Goal: Transaction & Acquisition: Purchase product/service

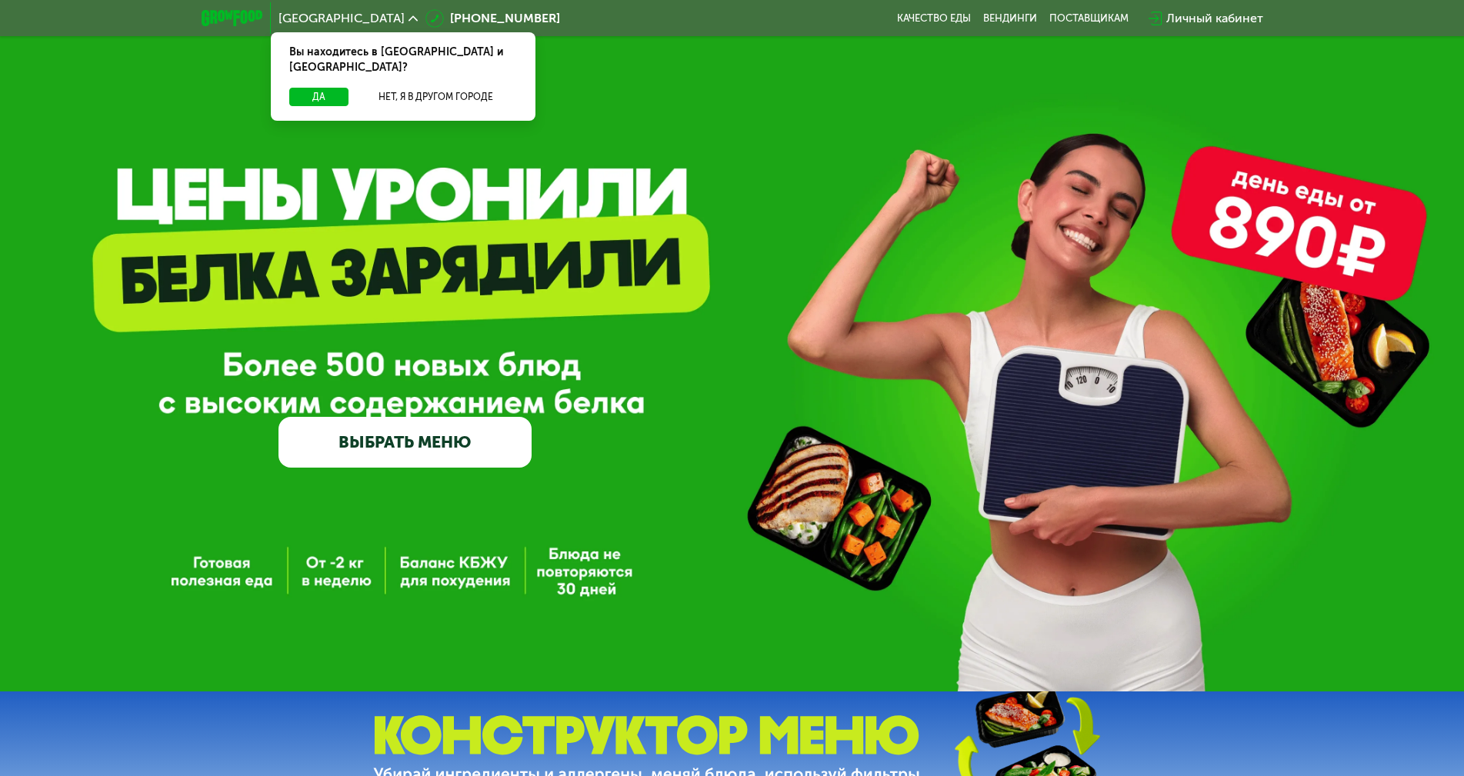
click at [455, 430] on link "ВЫБРАТЬ МЕНЮ" at bounding box center [405, 442] width 253 height 51
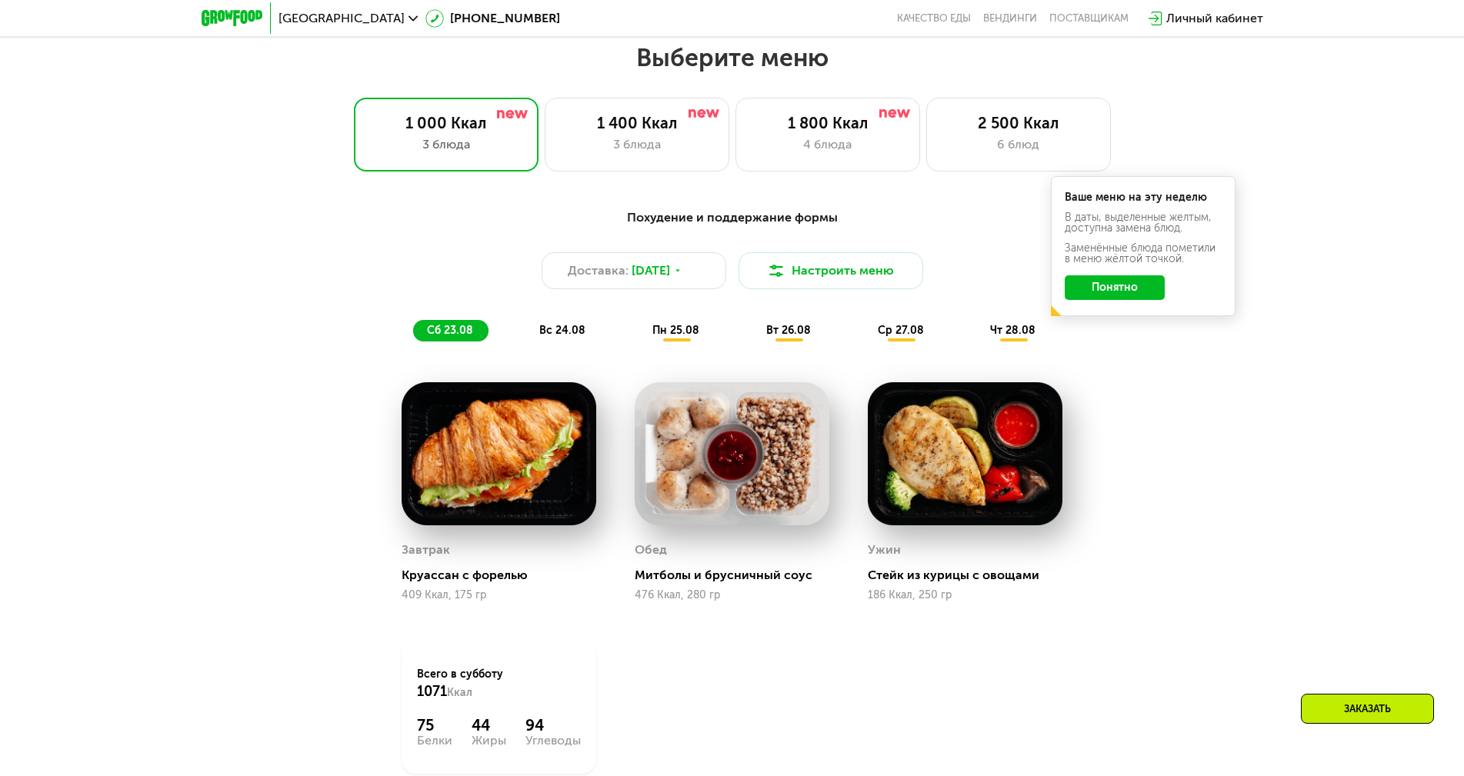
scroll to position [831, 0]
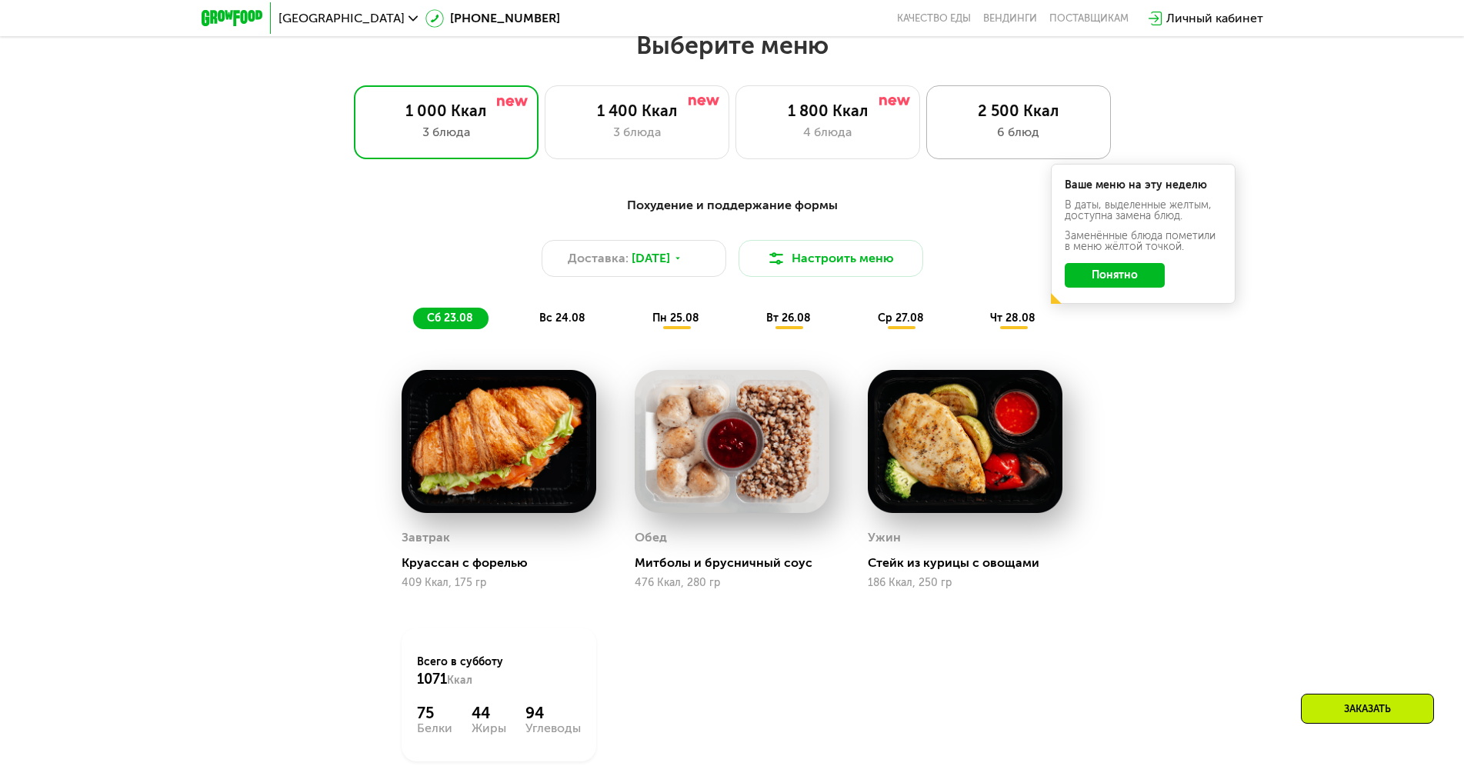
click at [990, 127] on div "2 500 Ккал 6 блюд" at bounding box center [1018, 122] width 185 height 74
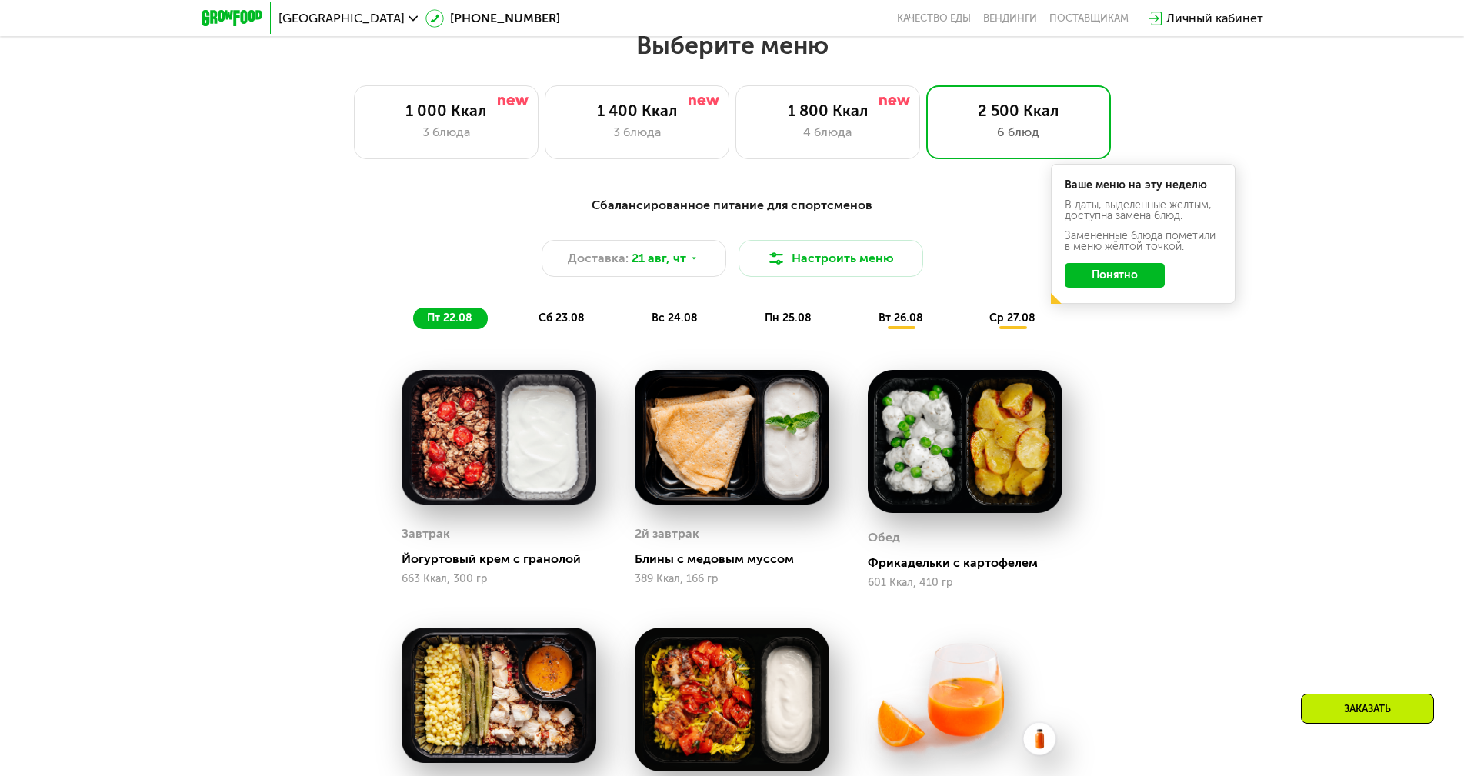
click at [1106, 326] on div "Сбалансированное питание для спортсменов Доставка: [DATE] Настроить меню пт 22.…" at bounding box center [732, 262] width 911 height 133
click at [1107, 326] on div "Сбалансированное питание для спортсменов Доставка: [DATE] Настроить меню пт 22.…" at bounding box center [732, 262] width 911 height 133
click at [1124, 274] on button "Понятно" at bounding box center [1115, 275] width 100 height 25
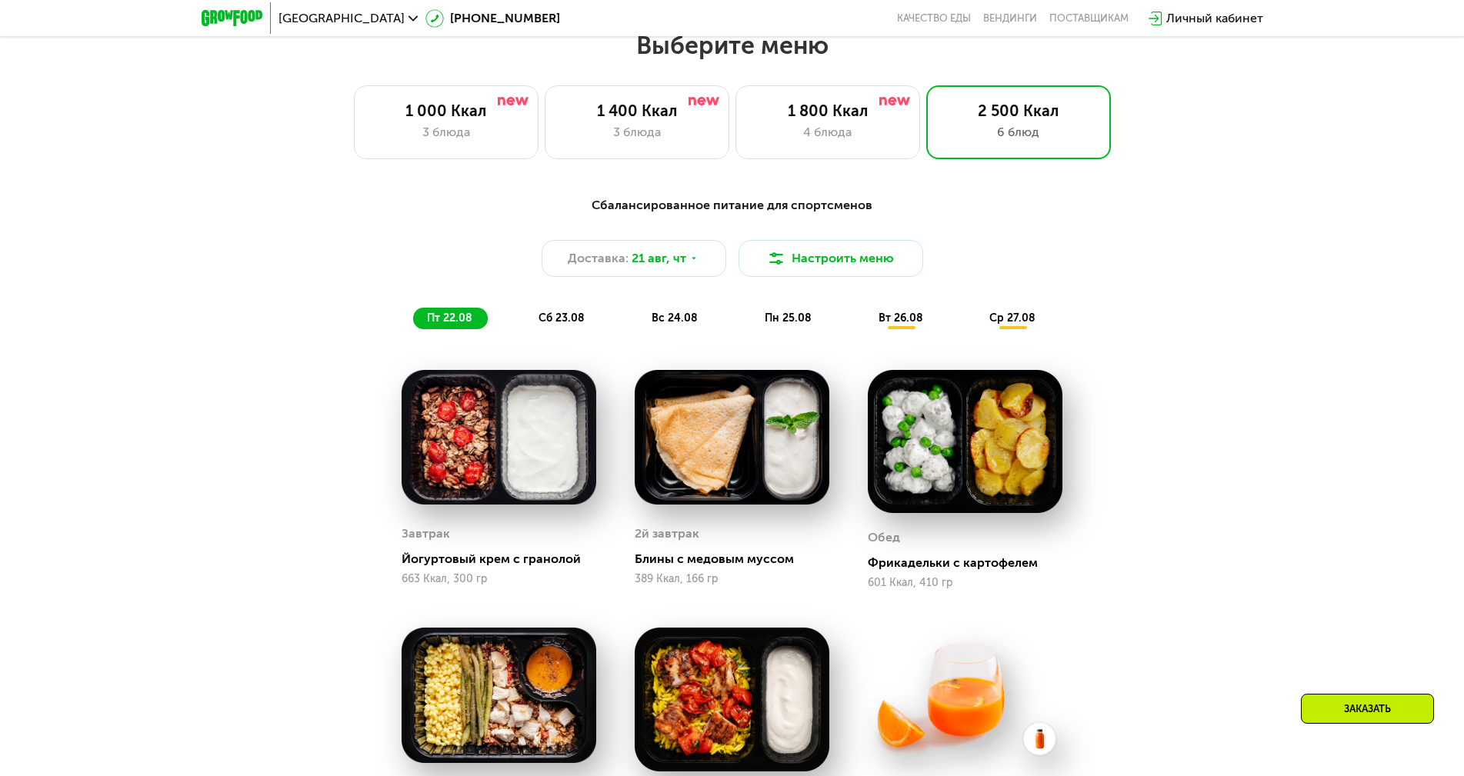
click at [911, 449] on img at bounding box center [965, 442] width 195 height 144
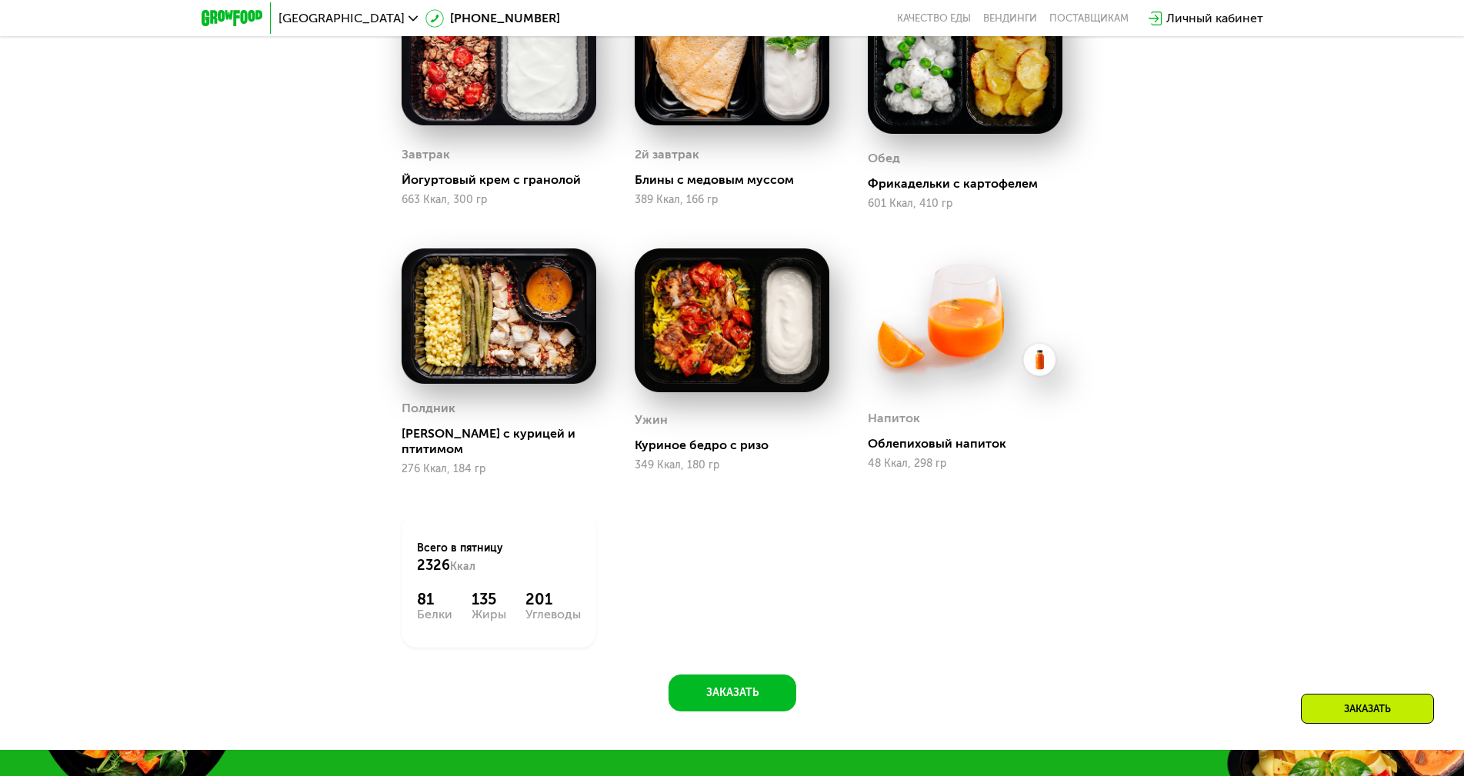
scroll to position [1216, 0]
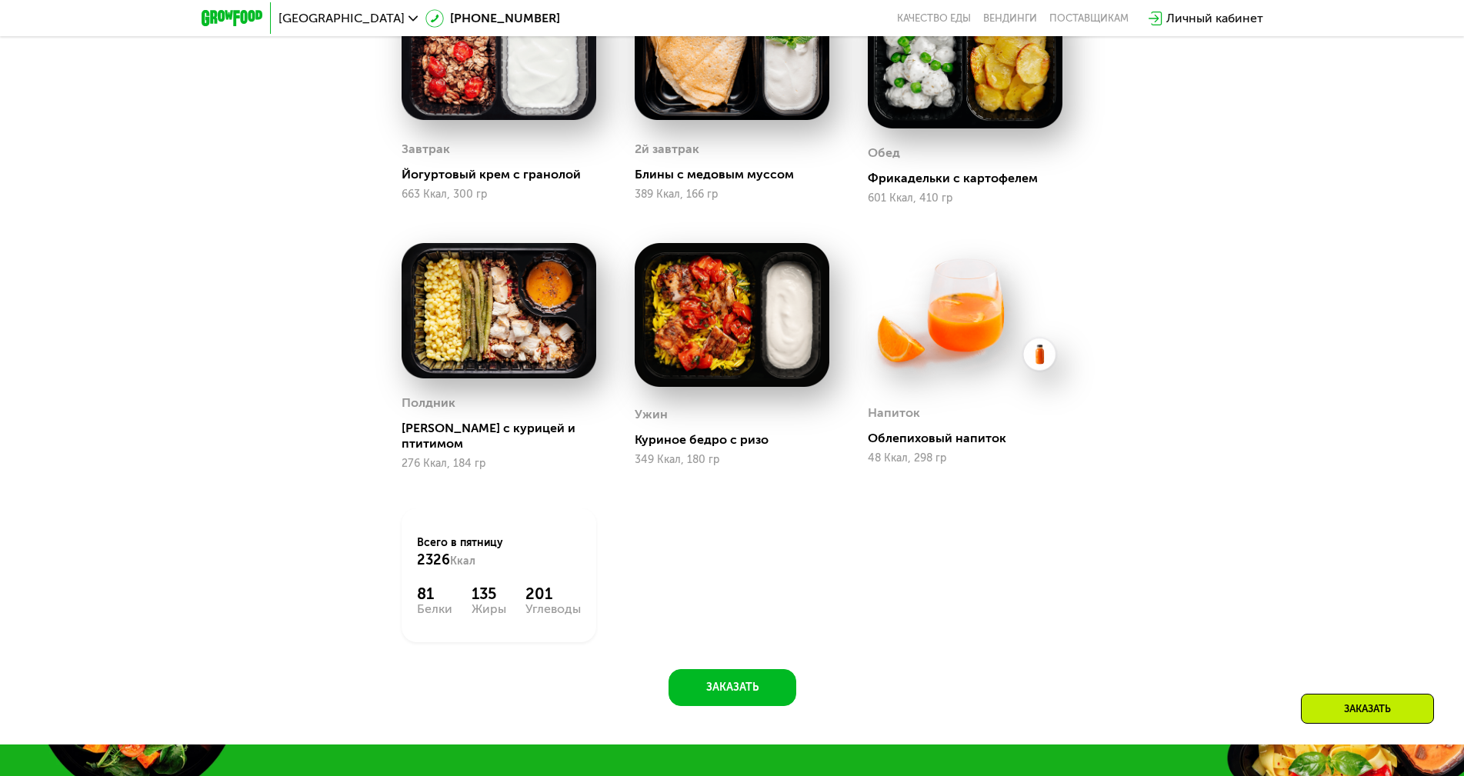
click at [518, 298] on img at bounding box center [499, 310] width 195 height 135
click at [706, 318] on img at bounding box center [732, 315] width 195 height 144
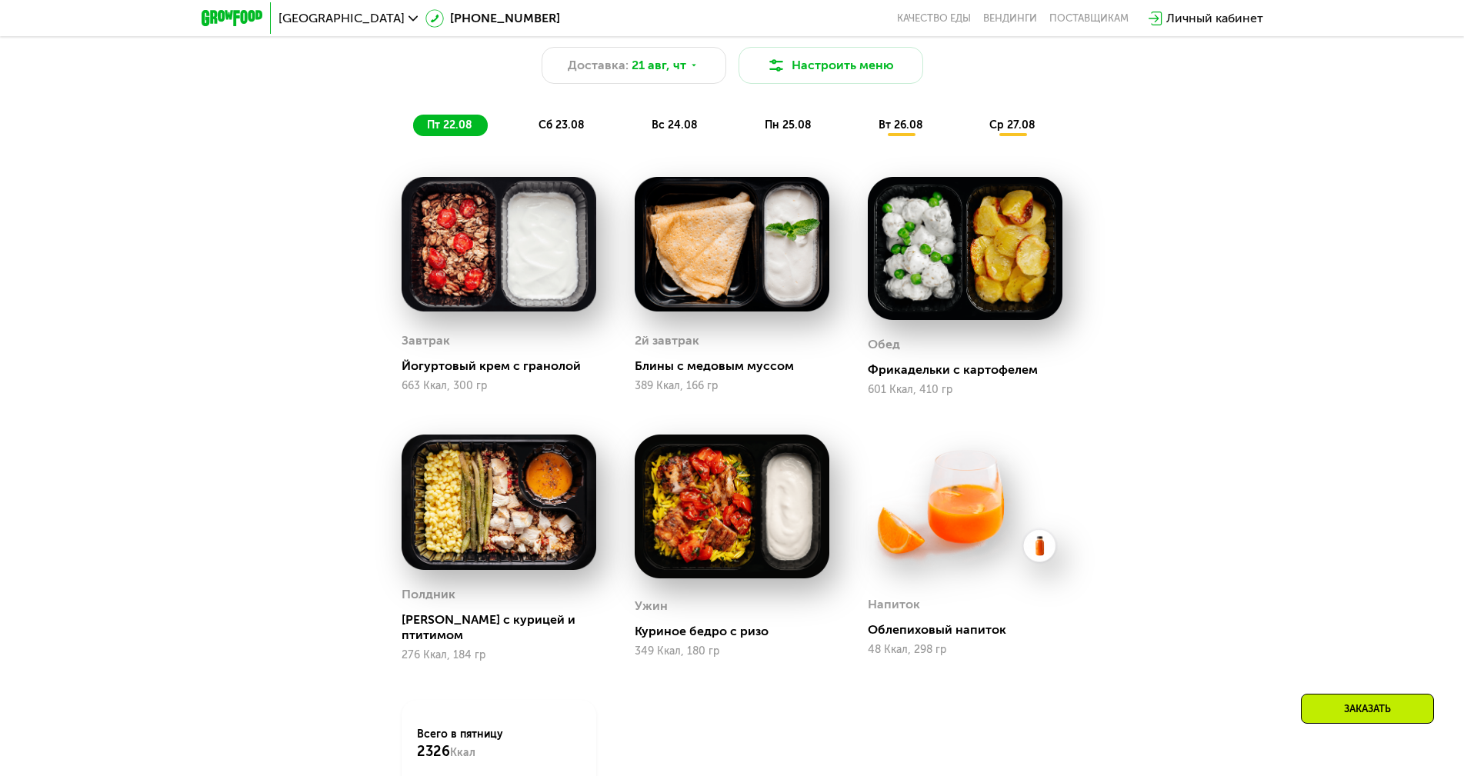
scroll to position [985, 0]
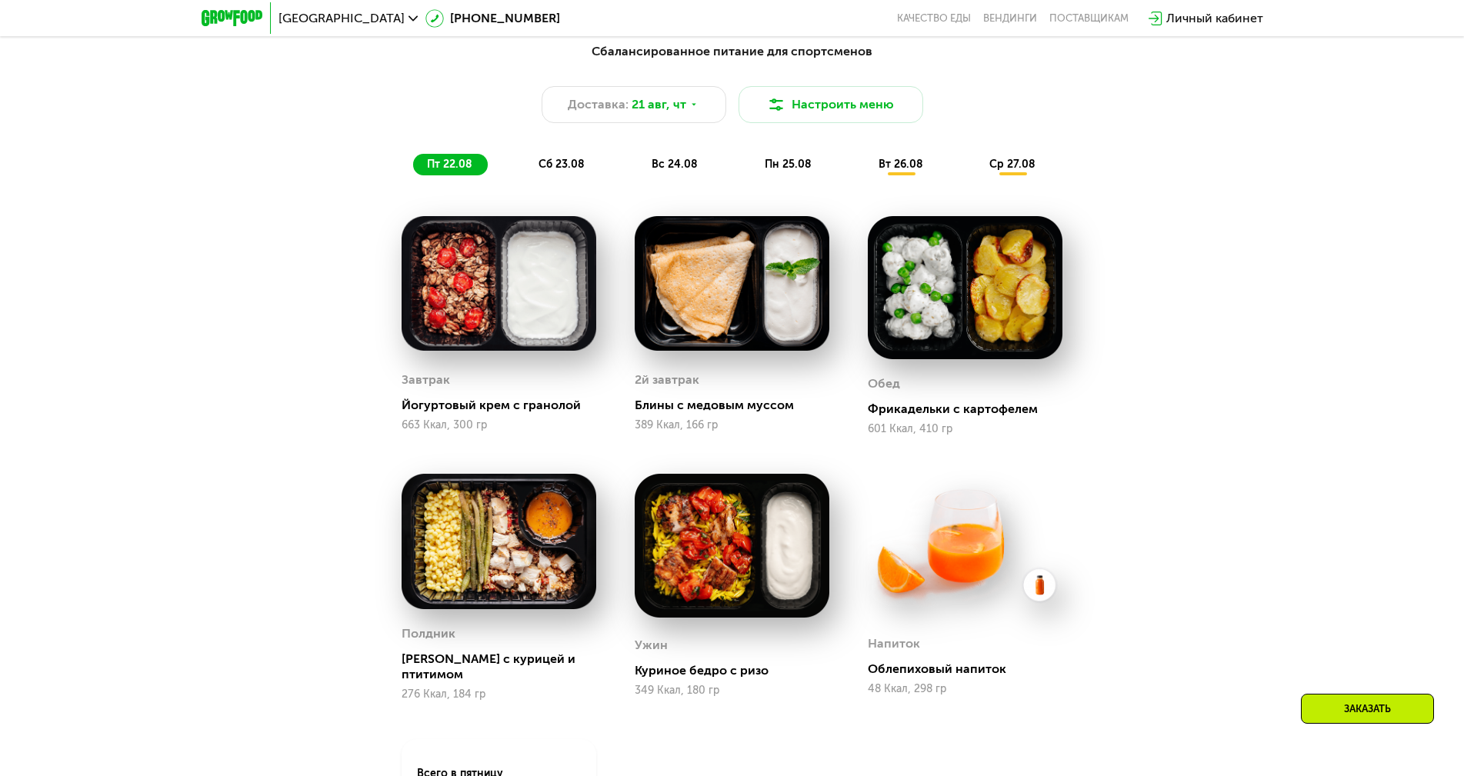
click at [730, 562] on img at bounding box center [732, 546] width 195 height 144
drag, startPoint x: 730, startPoint y: 562, endPoint x: 728, endPoint y: 519, distance: 43.2
click at [729, 550] on img at bounding box center [732, 546] width 195 height 144
click at [699, 299] on img at bounding box center [732, 283] width 195 height 135
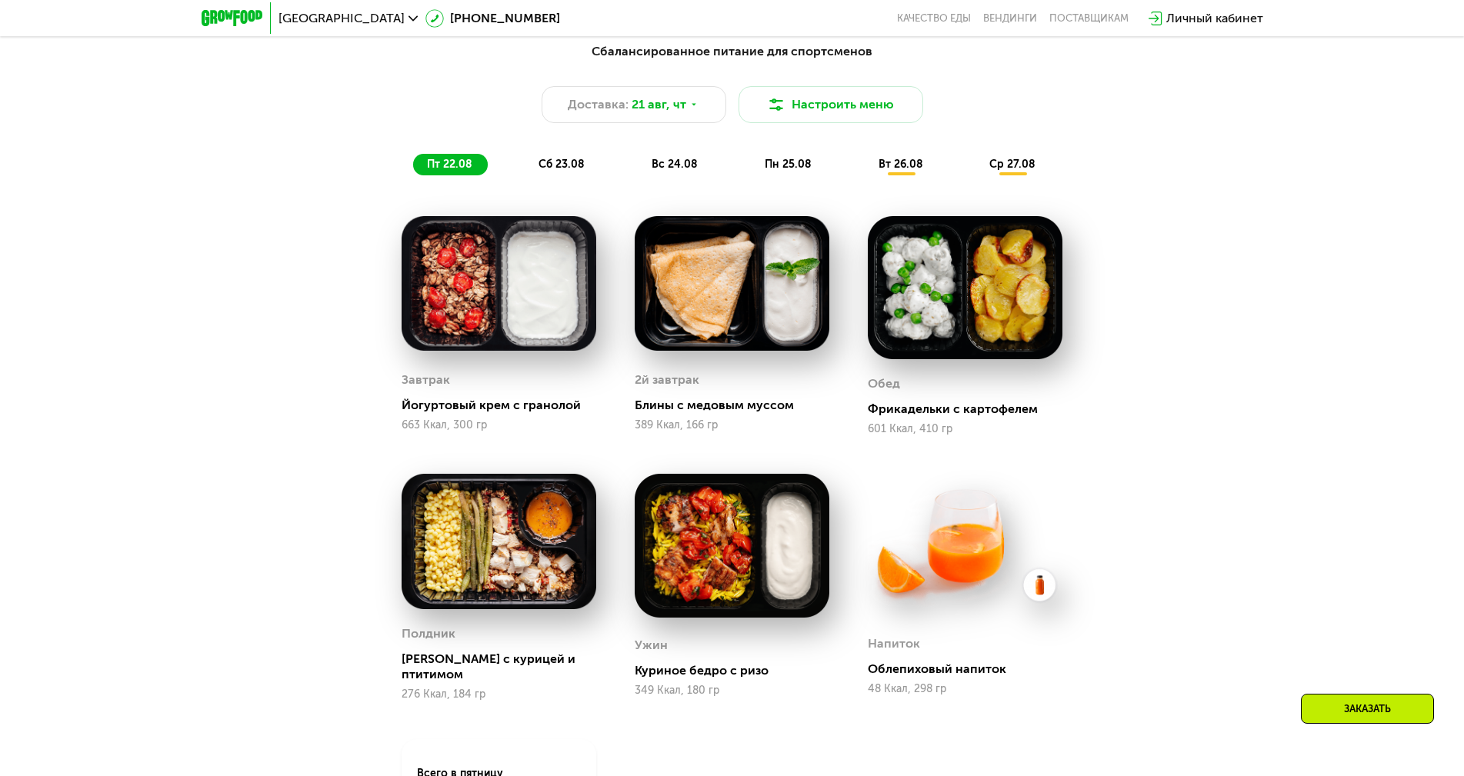
click at [854, 285] on div "[PERSON_NAME] с картофелем 601 Ккал, 410 гр" at bounding box center [965, 326] width 233 height 259
click at [552, 164] on span "сб 23.08" at bounding box center [562, 164] width 46 height 13
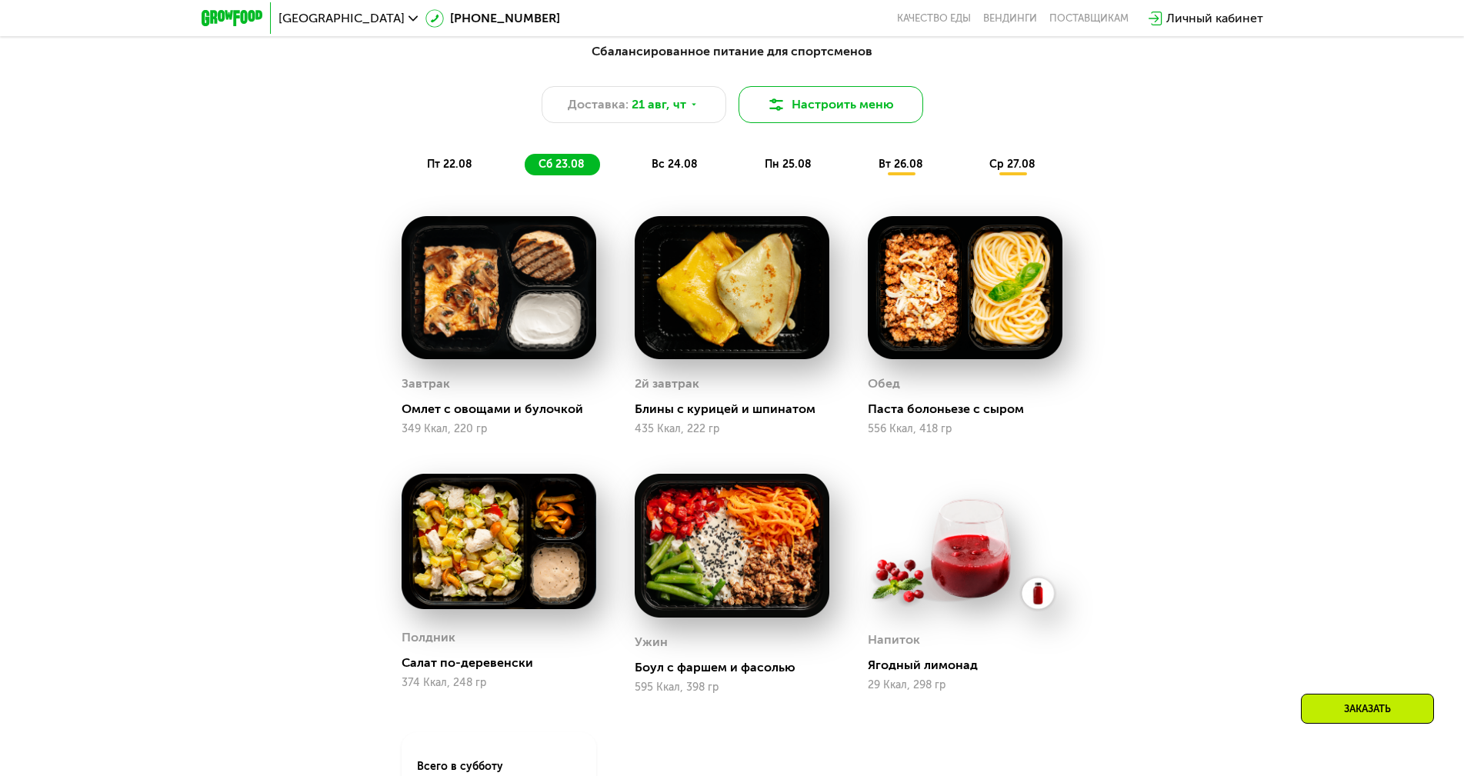
click at [813, 106] on button "Настроить меню" at bounding box center [831, 104] width 185 height 37
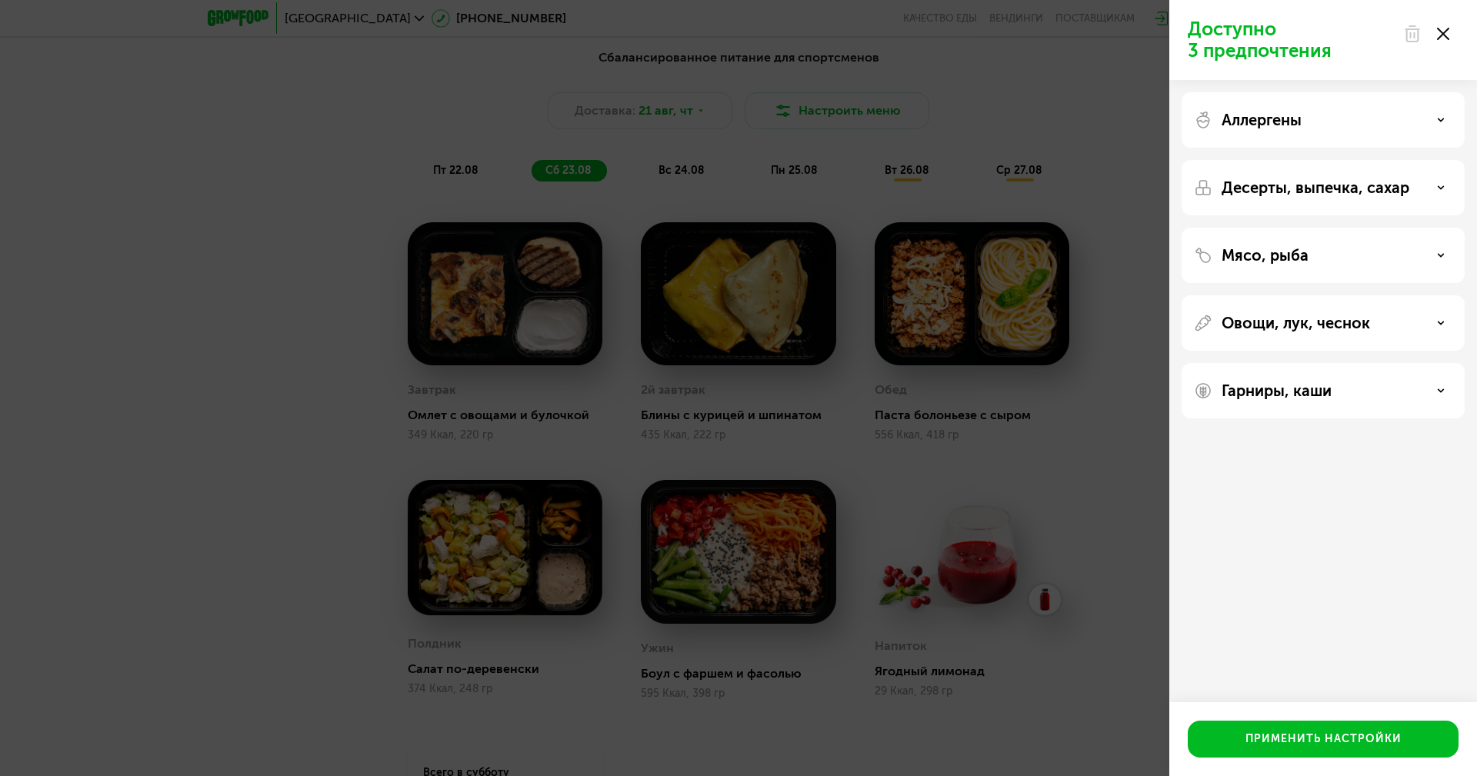
drag, startPoint x: 1442, startPoint y: 32, endPoint x: 1048, endPoint y: 106, distance: 400.8
click at [1442, 32] on use at bounding box center [1443, 34] width 12 height 12
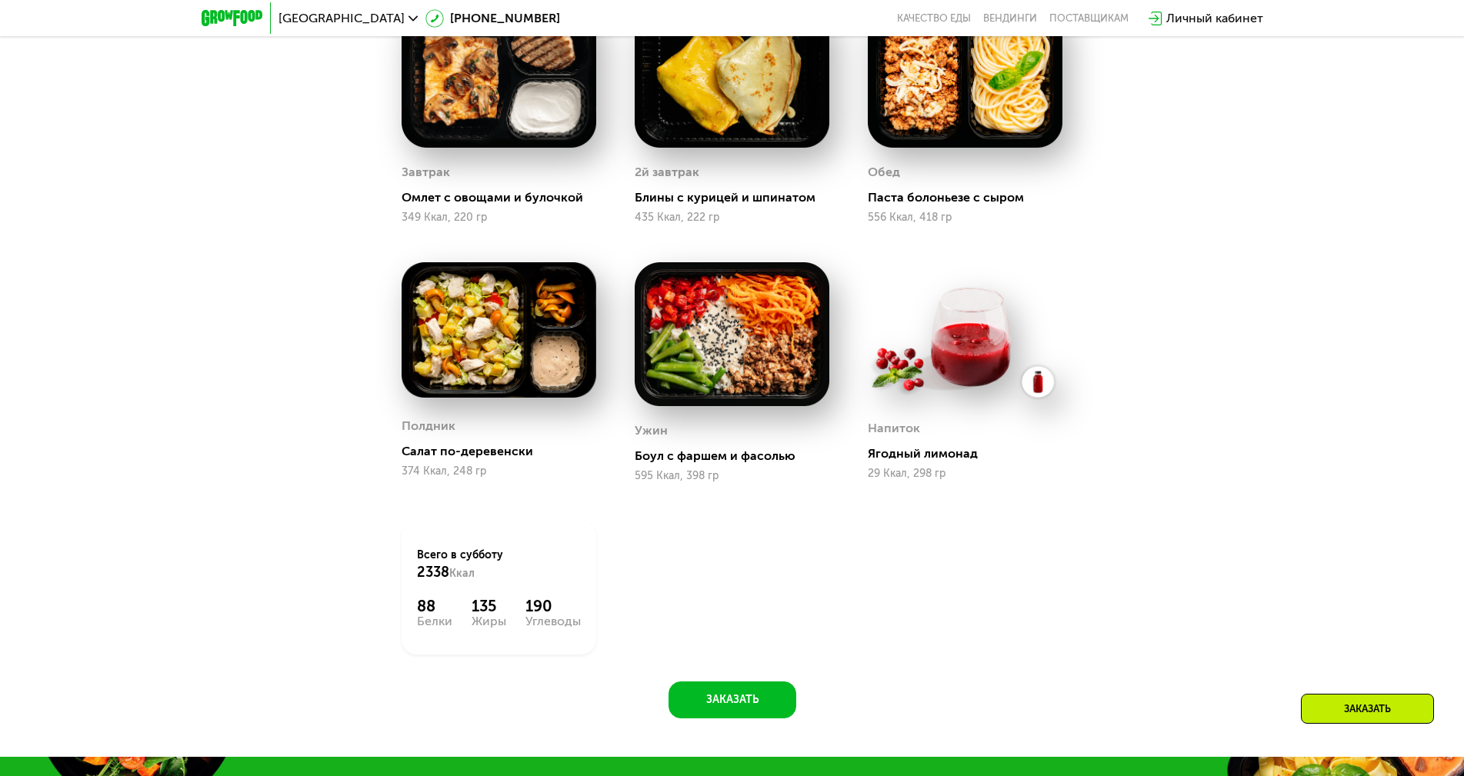
scroll to position [1293, 0]
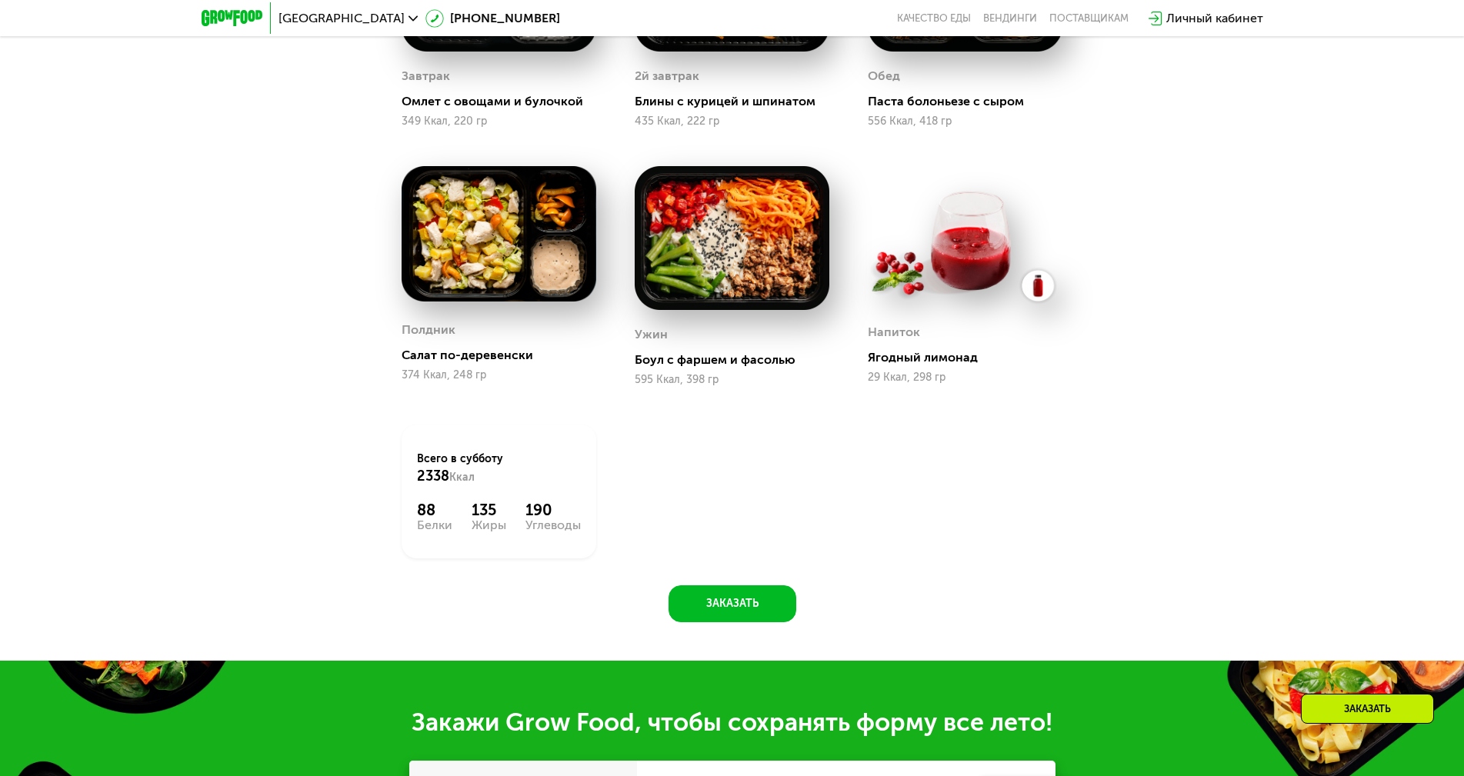
click at [509, 259] on img at bounding box center [499, 233] width 195 height 135
click at [729, 229] on img at bounding box center [732, 238] width 195 height 144
click at [877, 227] on img at bounding box center [965, 235] width 195 height 139
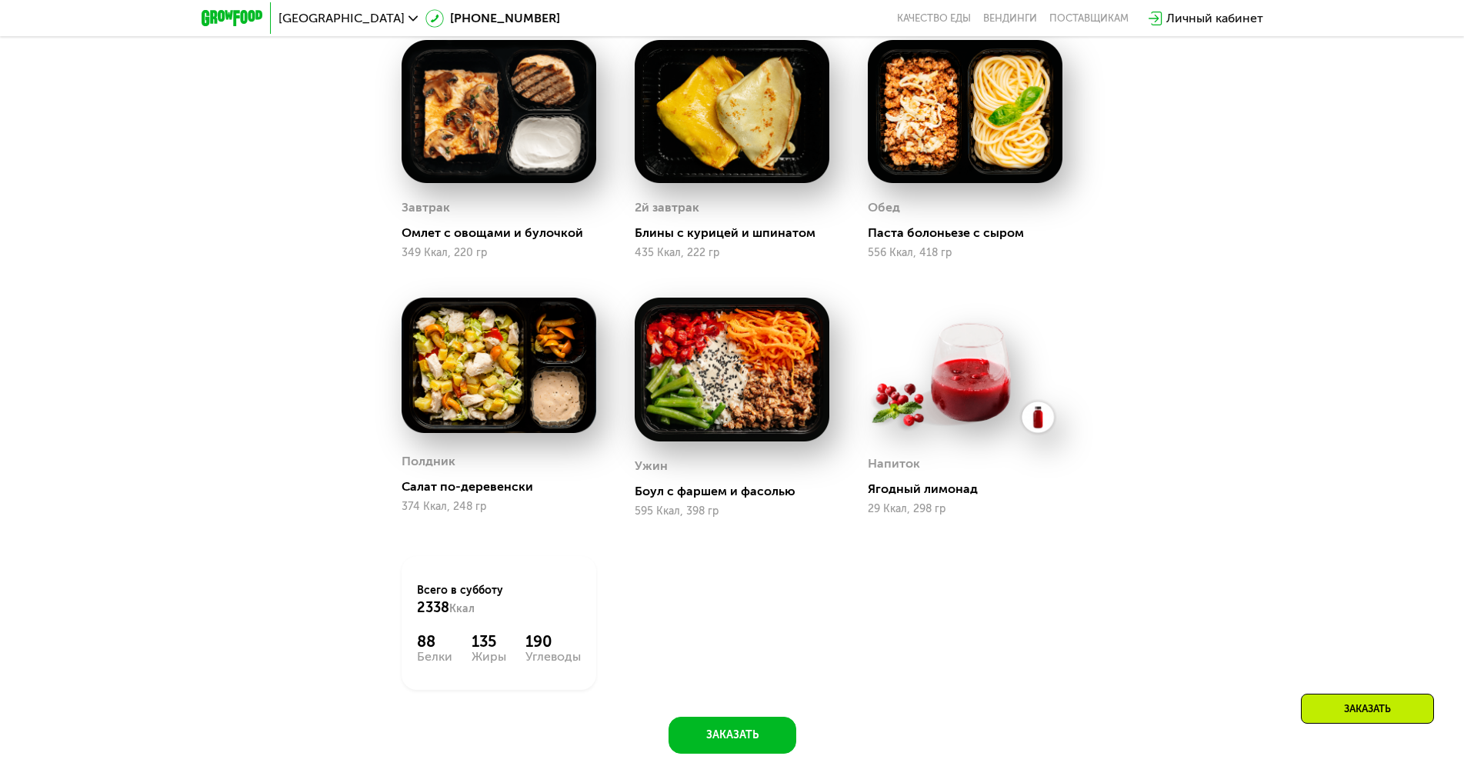
scroll to position [1062, 0]
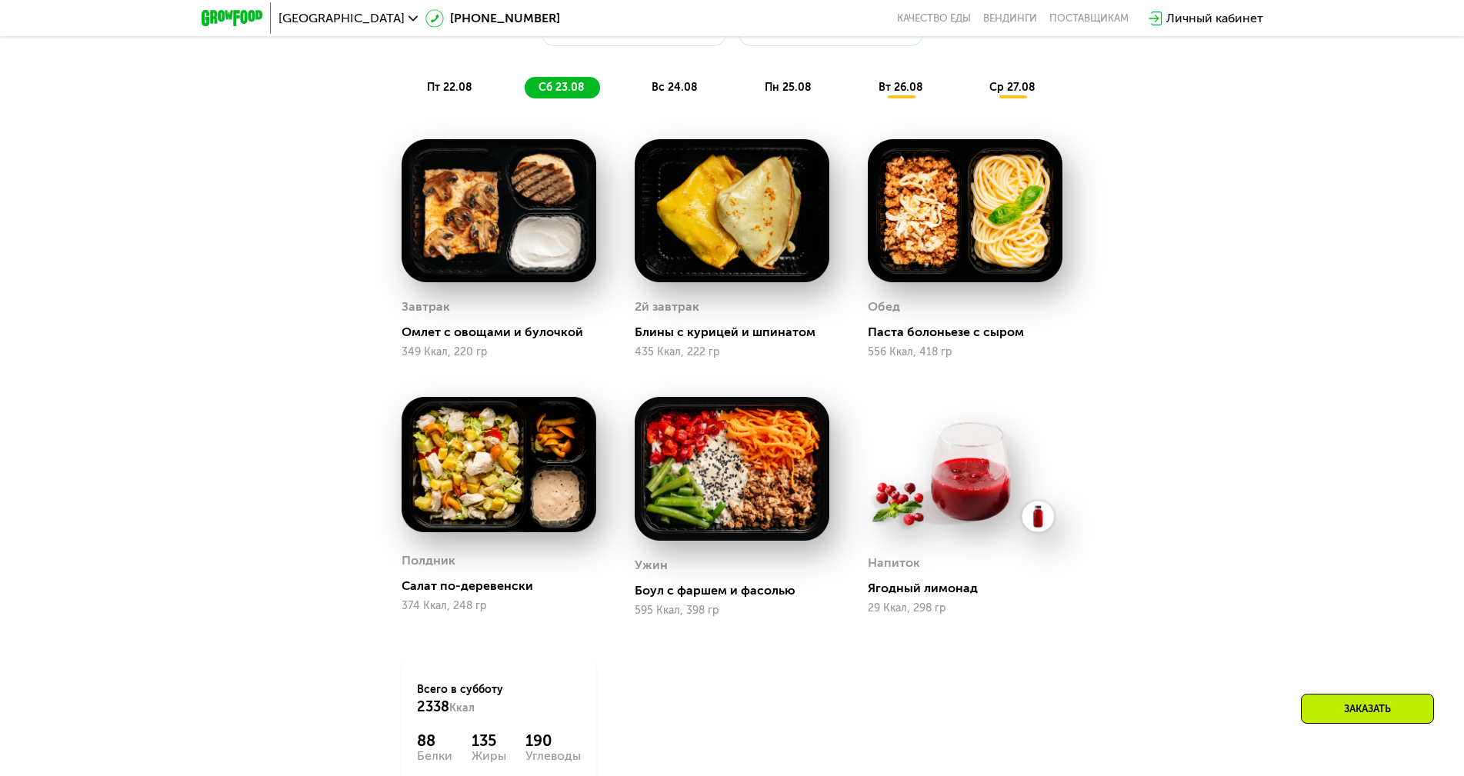
click at [970, 215] on img at bounding box center [965, 211] width 195 height 144
click at [691, 196] on img at bounding box center [732, 211] width 195 height 144
click at [562, 199] on img at bounding box center [499, 211] width 195 height 144
click at [751, 98] on div "вс 24.08" at bounding box center [789, 88] width 76 height 22
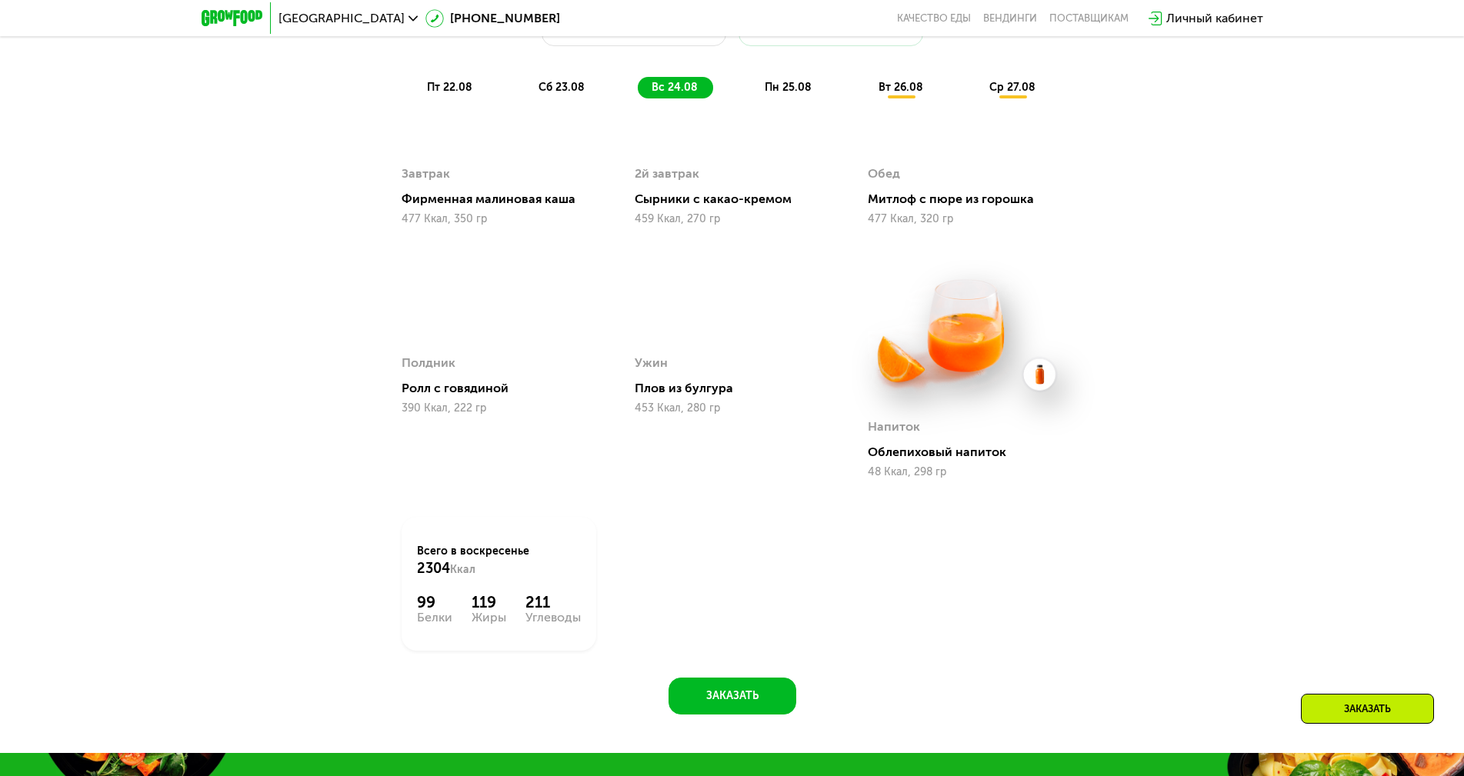
click at [1033, 512] on img at bounding box center [965, 466] width 195 height 139
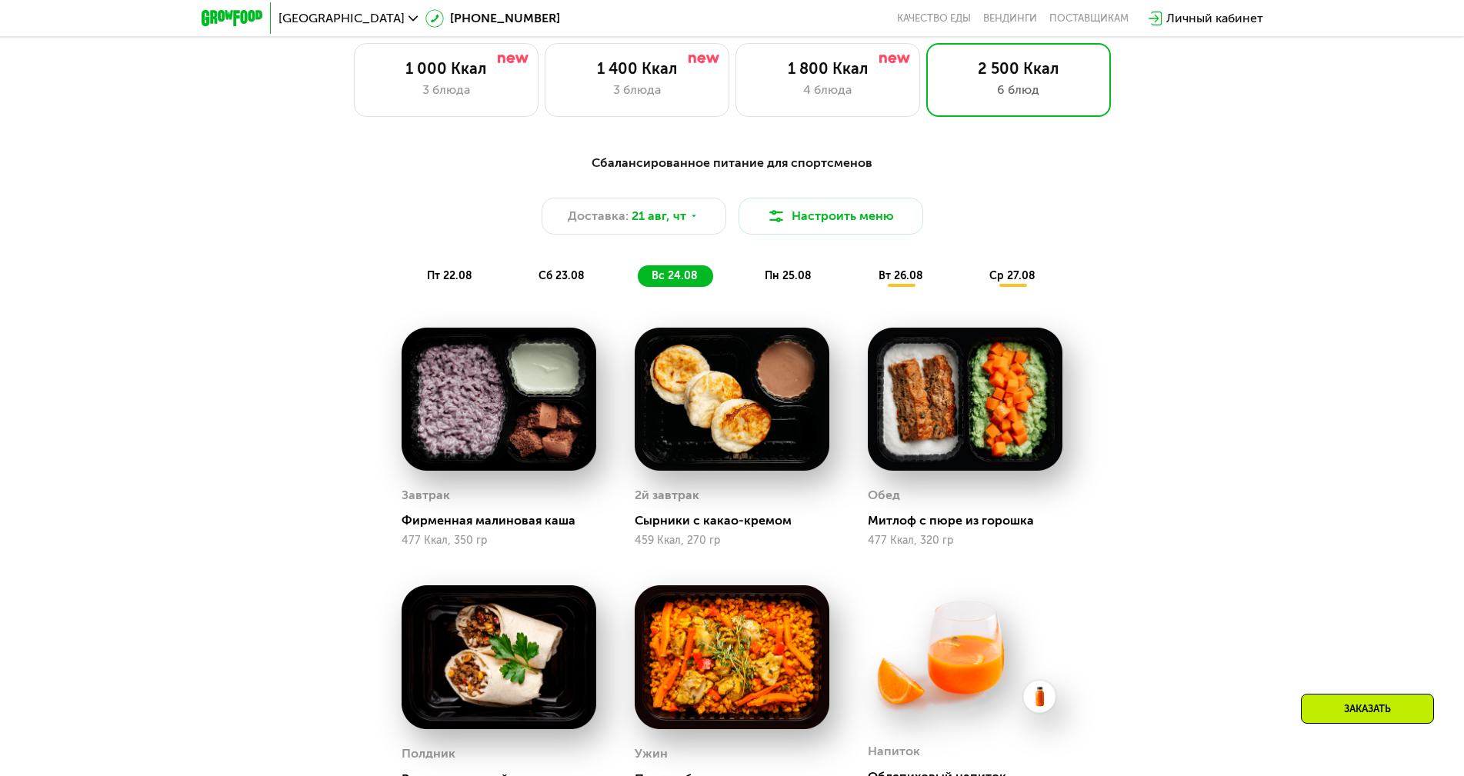
scroll to position [677, 0]
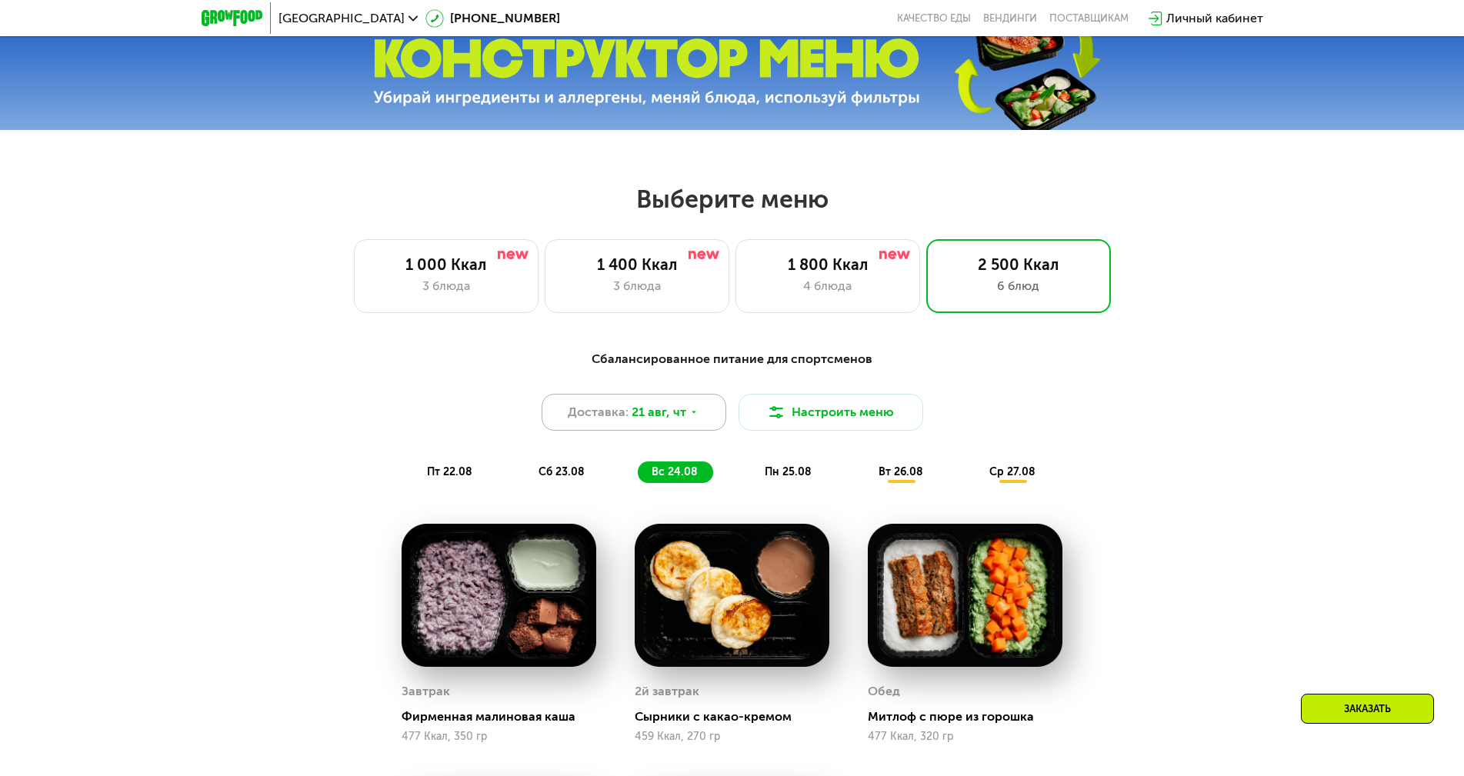
click at [693, 417] on icon at bounding box center [693, 412] width 9 height 9
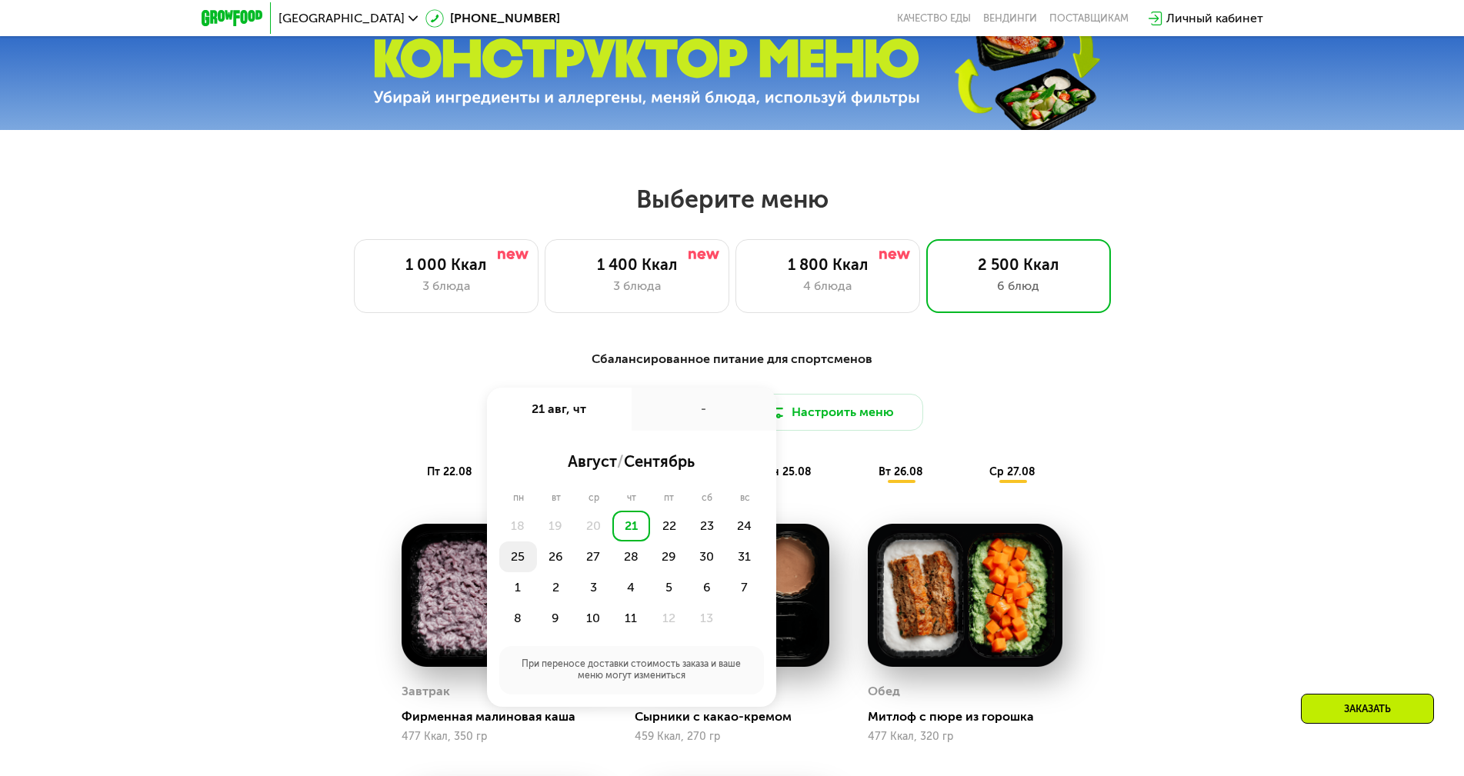
click at [537, 561] on div "25" at bounding box center [556, 557] width 38 height 31
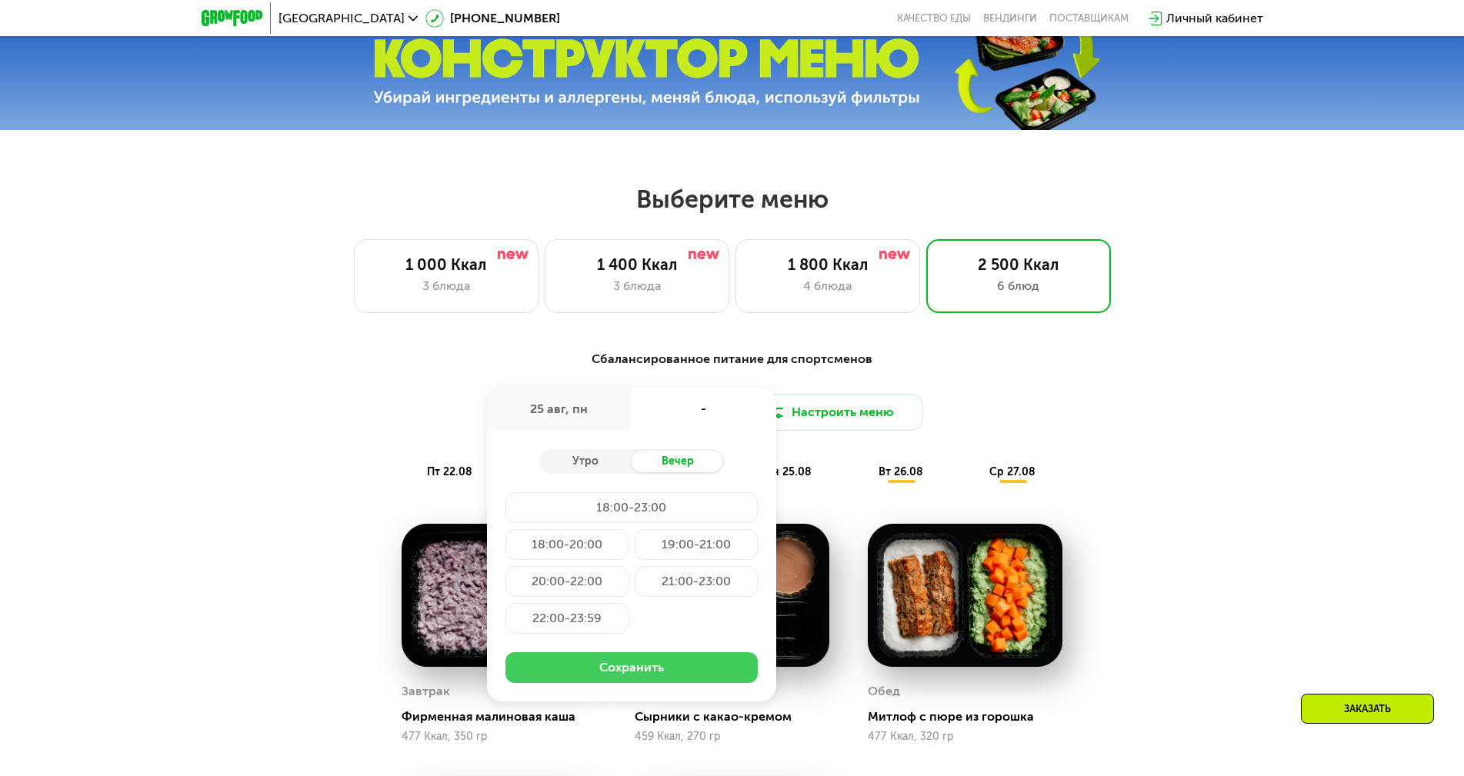
click at [659, 665] on button "Сохранить" at bounding box center [632, 668] width 252 height 31
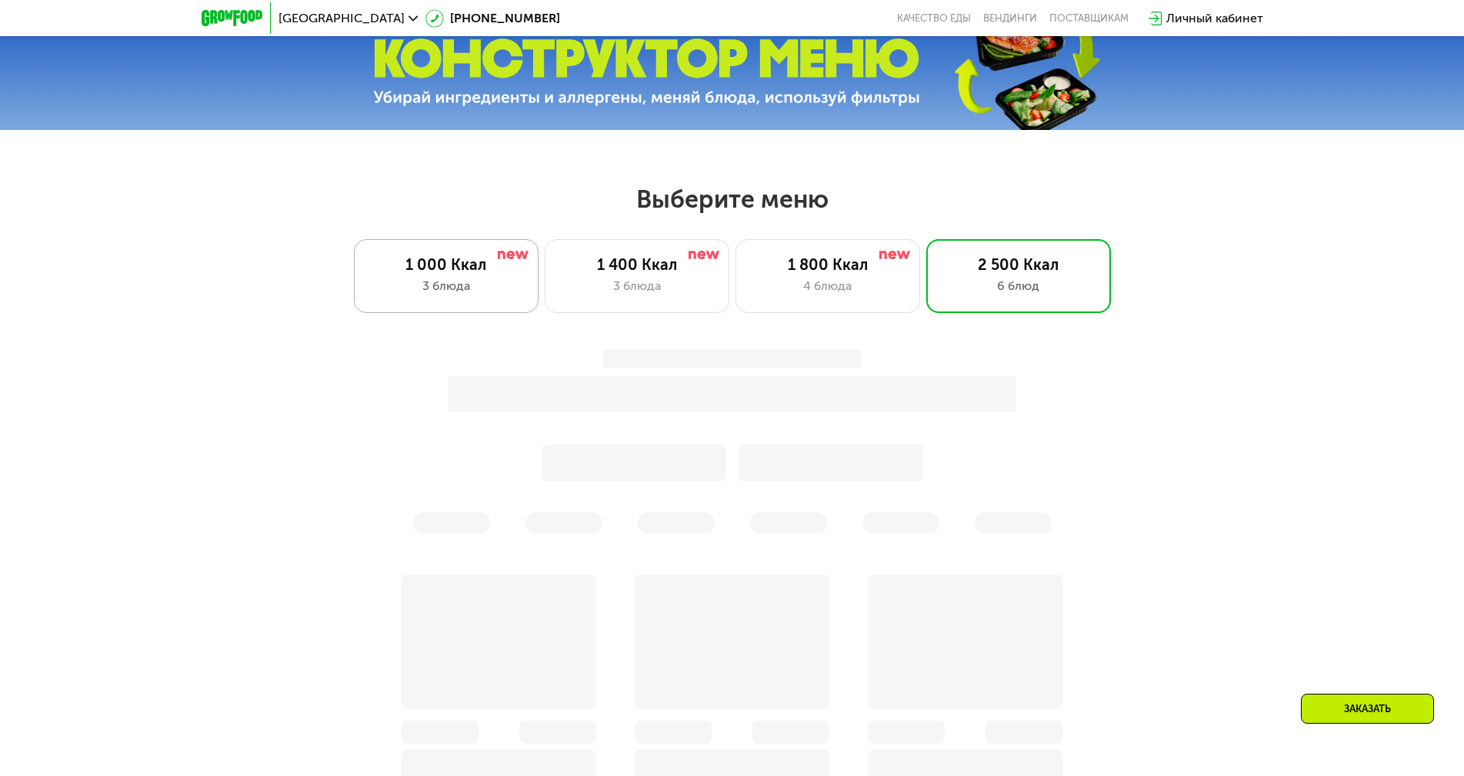
click at [451, 291] on div "3 блюда" at bounding box center [446, 286] width 152 height 18
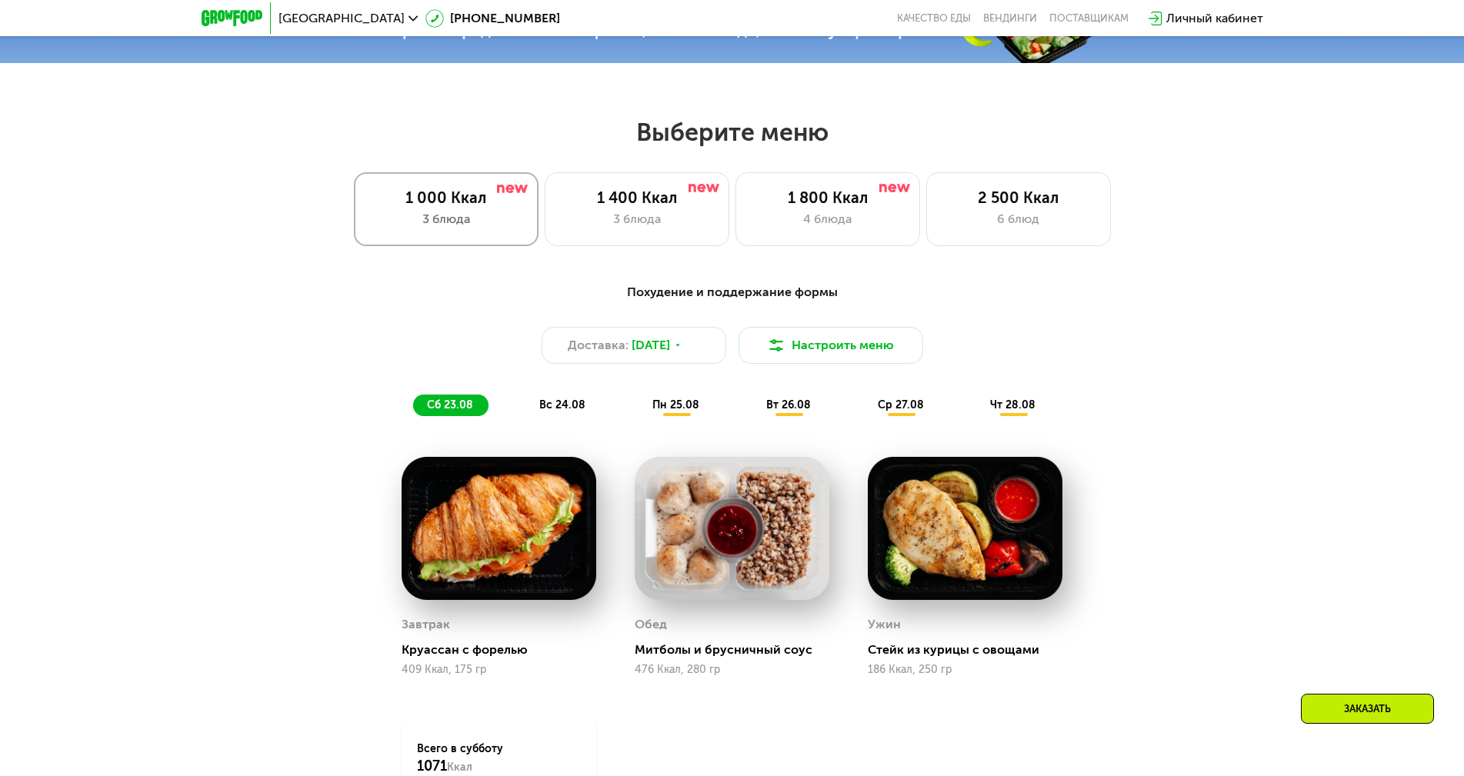
scroll to position [754, 0]
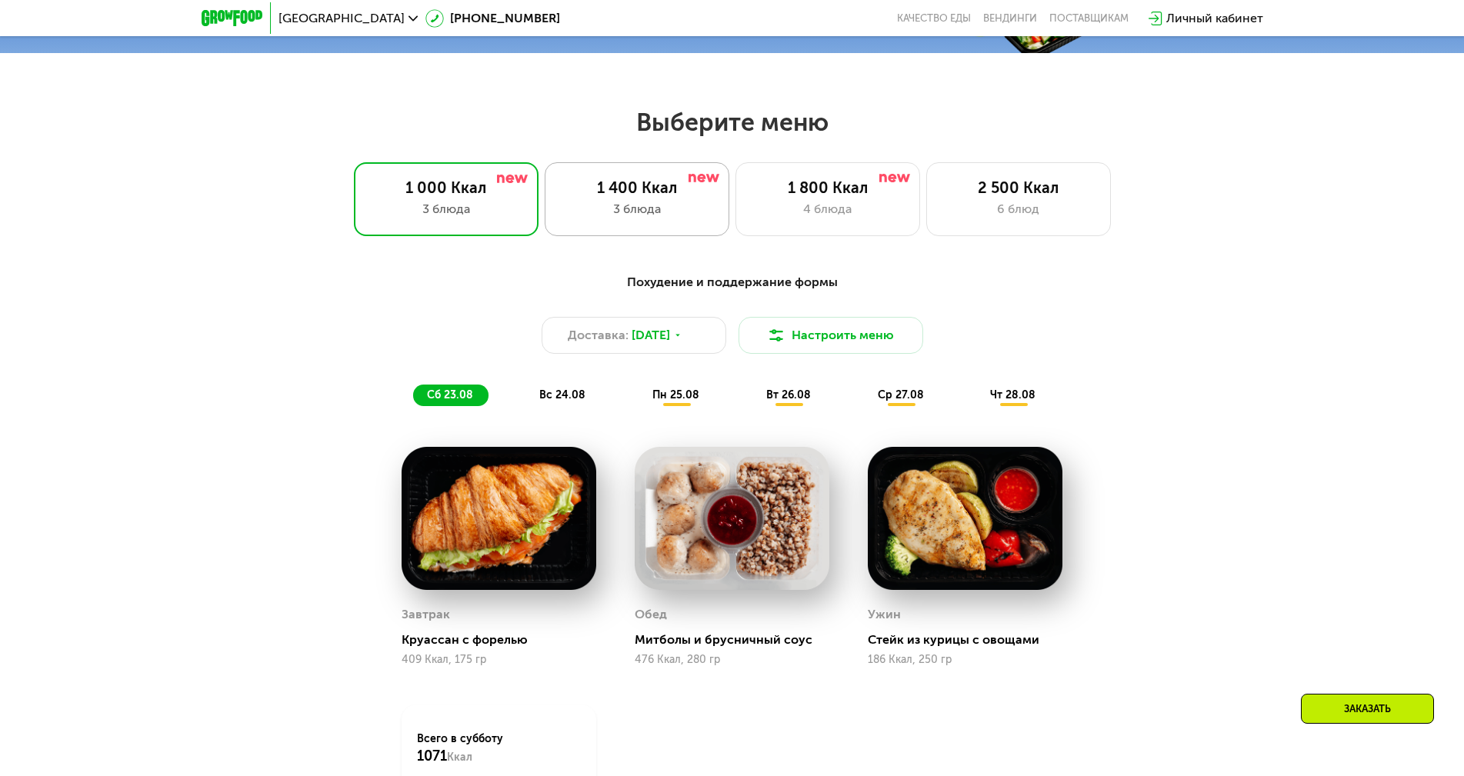
click at [649, 214] on div "3 блюда" at bounding box center [637, 209] width 152 height 18
